Goal: Information Seeking & Learning: Learn about a topic

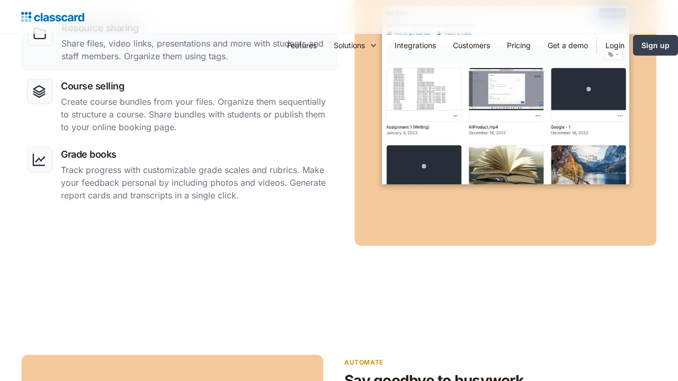
scroll to position [1334, 0]
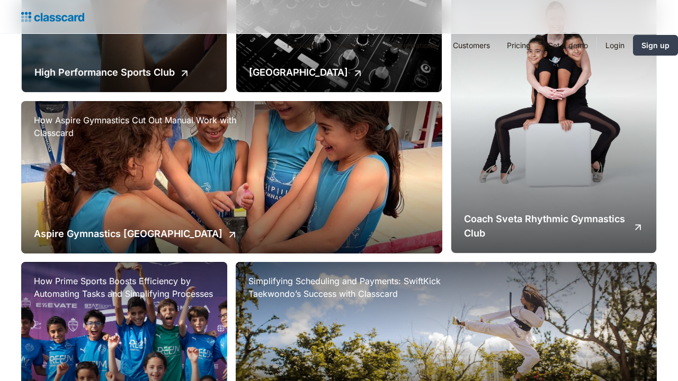
scroll to position [1009, 0]
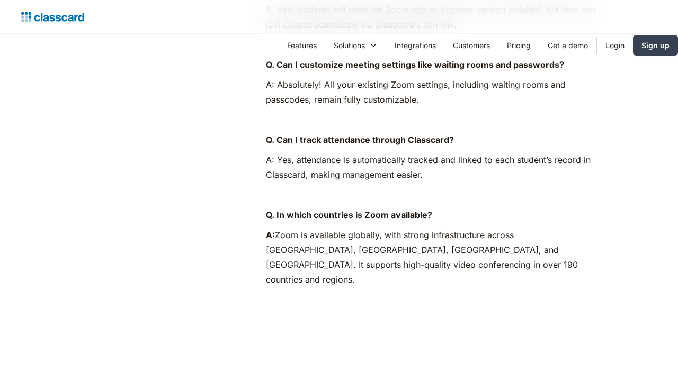
scroll to position [1009, 0]
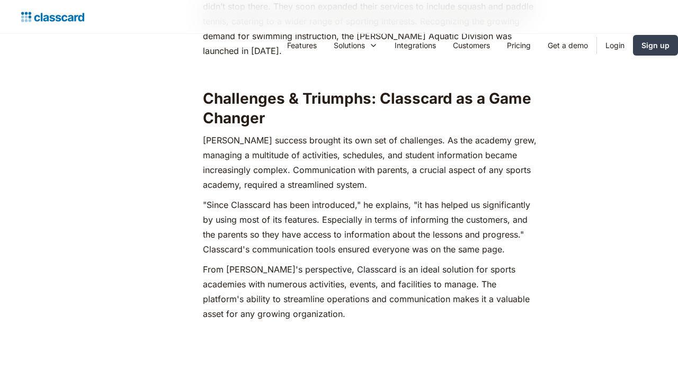
scroll to position [1334, 0]
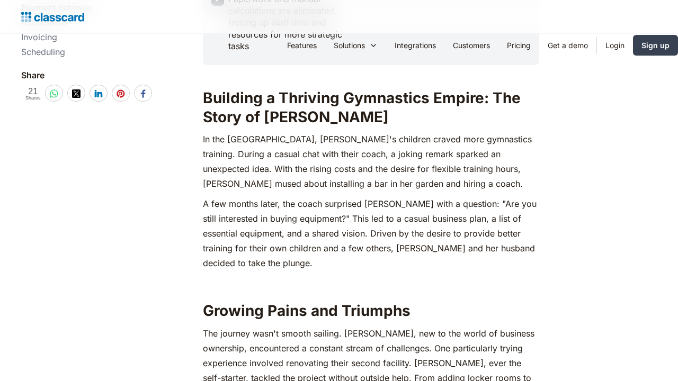
scroll to position [1009, 0]
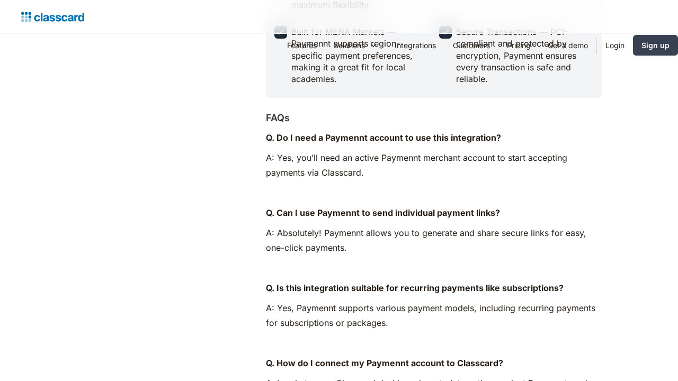
scroll to position [684, 0]
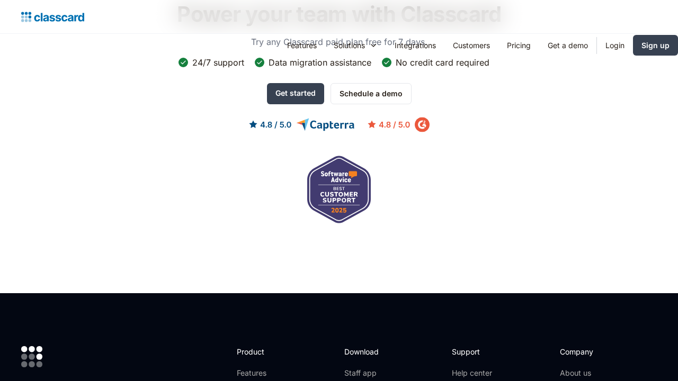
scroll to position [1295, 0]
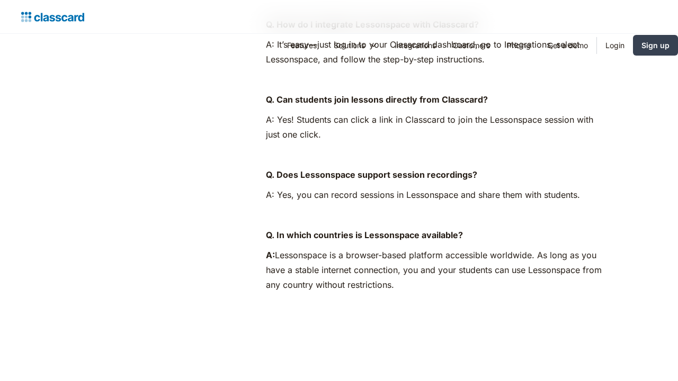
scroll to position [1009, 0]
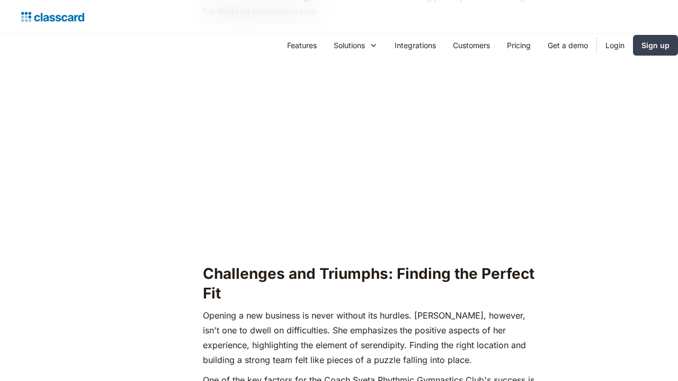
scroll to position [1334, 0]
